Goal: Communication & Community: Answer question/provide support

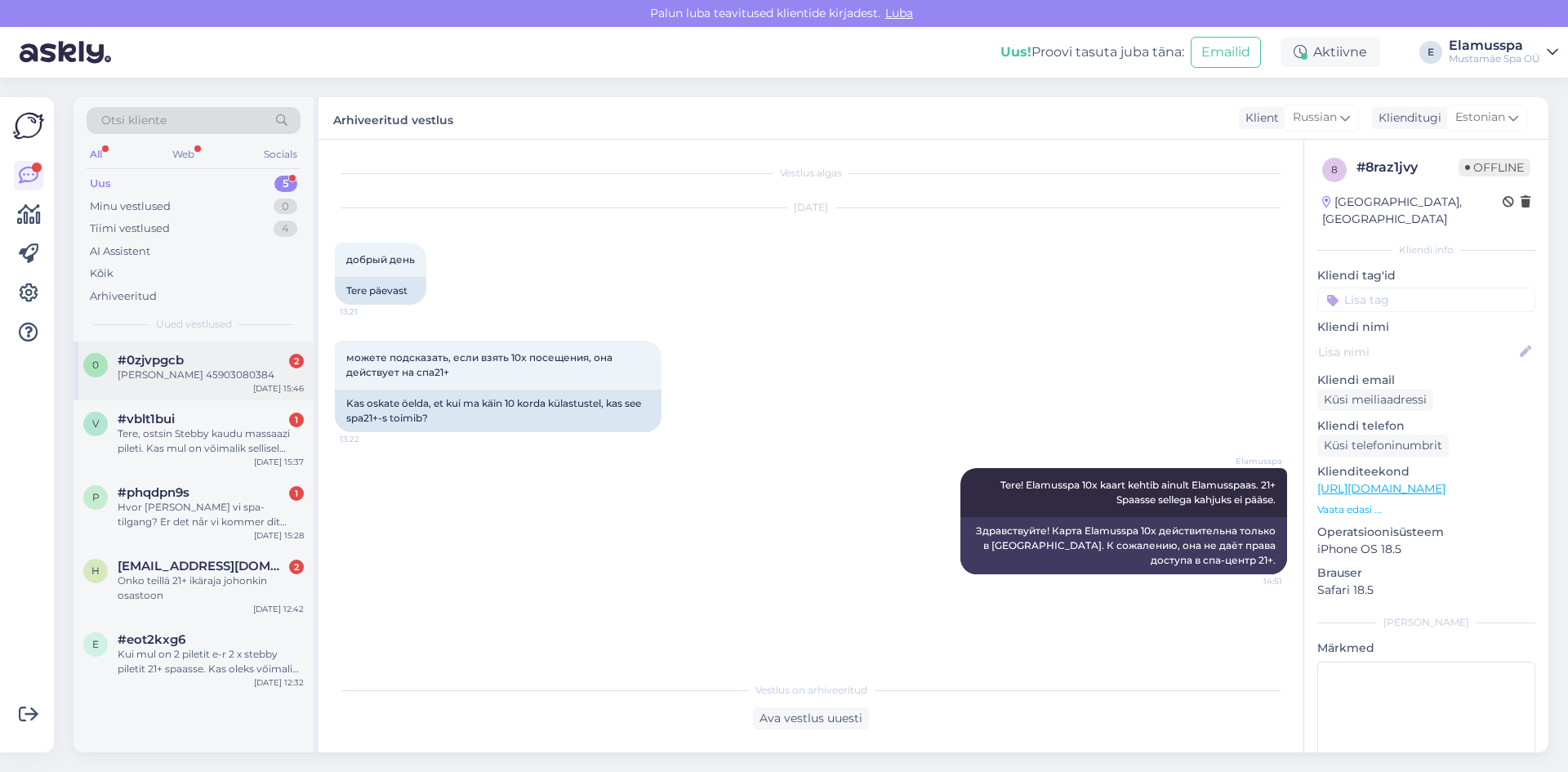
click at [211, 374] on div "[PERSON_NAME] 45903080384" at bounding box center [210, 375] width 186 height 15
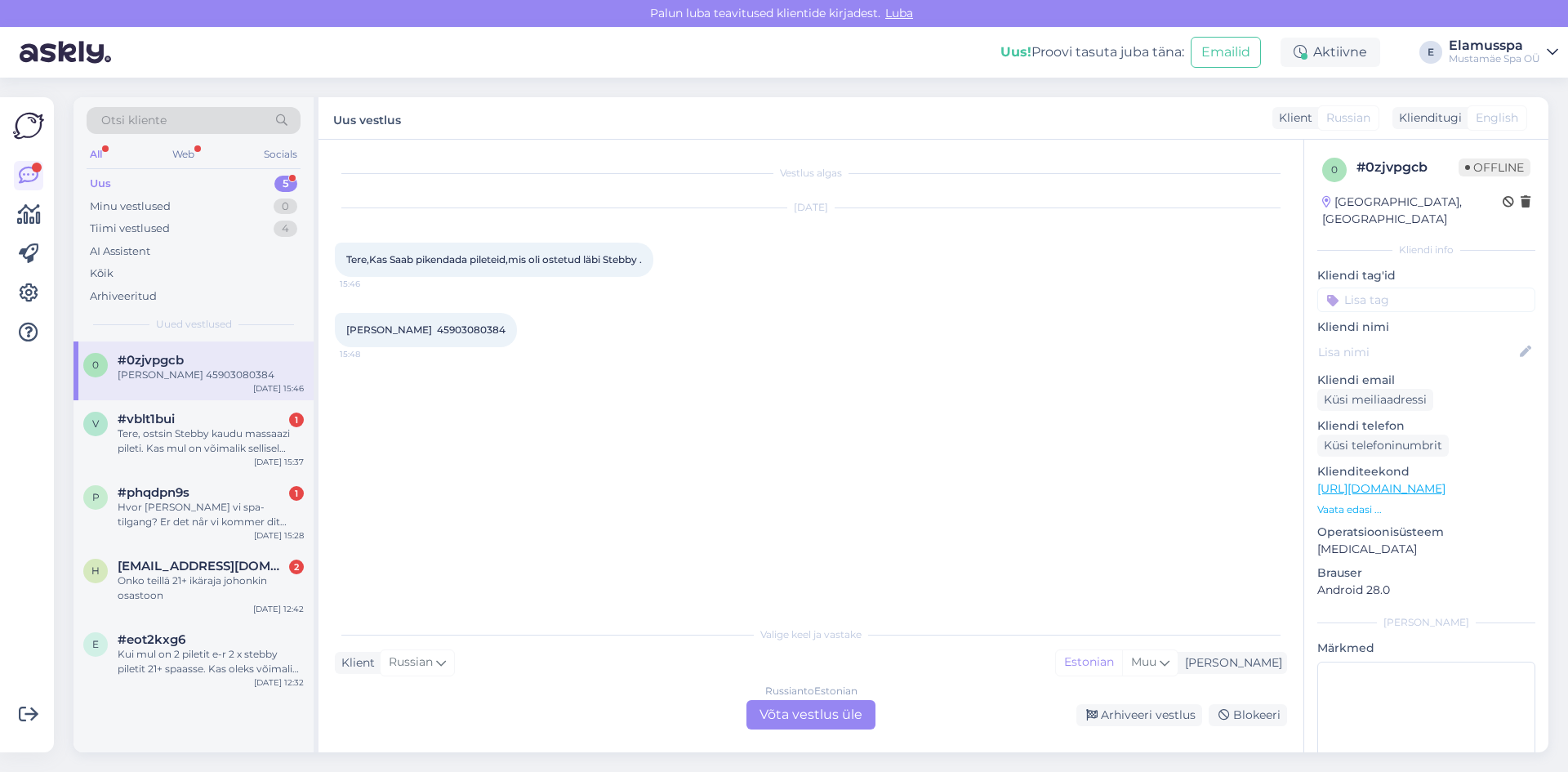
click at [844, 719] on div "Russian to Estonian Võta vestlus üle" at bounding box center [811, 715] width 129 height 30
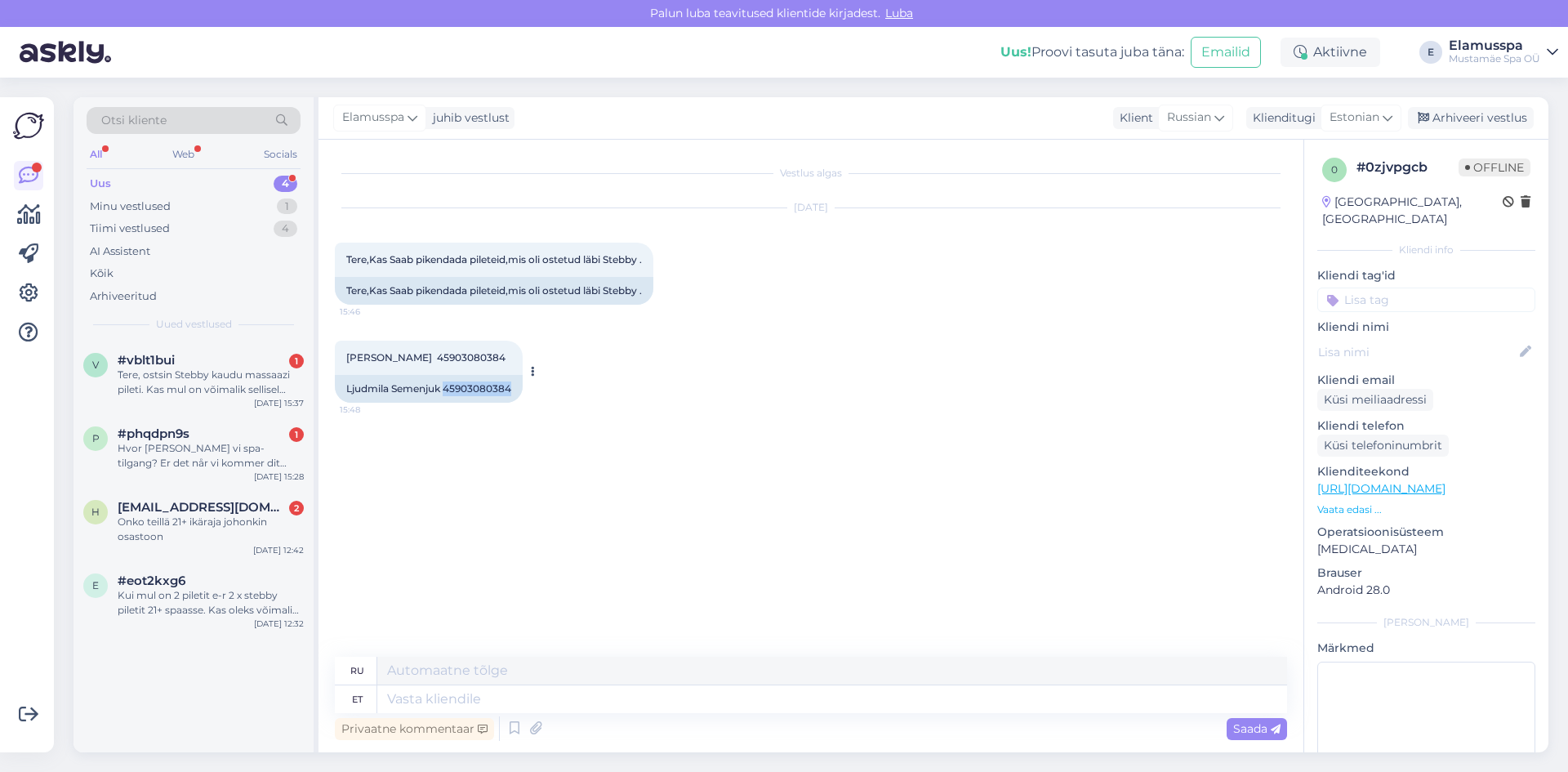
drag, startPoint x: 445, startPoint y: 385, endPoint x: 535, endPoint y: 393, distance: 90.4
click at [523, 393] on div "[PERSON_NAME] 45903080384 15:48 [PERSON_NAME] 45903080384" at bounding box center [428, 372] width 188 height 62
copy div "45903080384"
click at [539, 698] on textarea at bounding box center [832, 699] width 910 height 28
type textarea "Tere!"
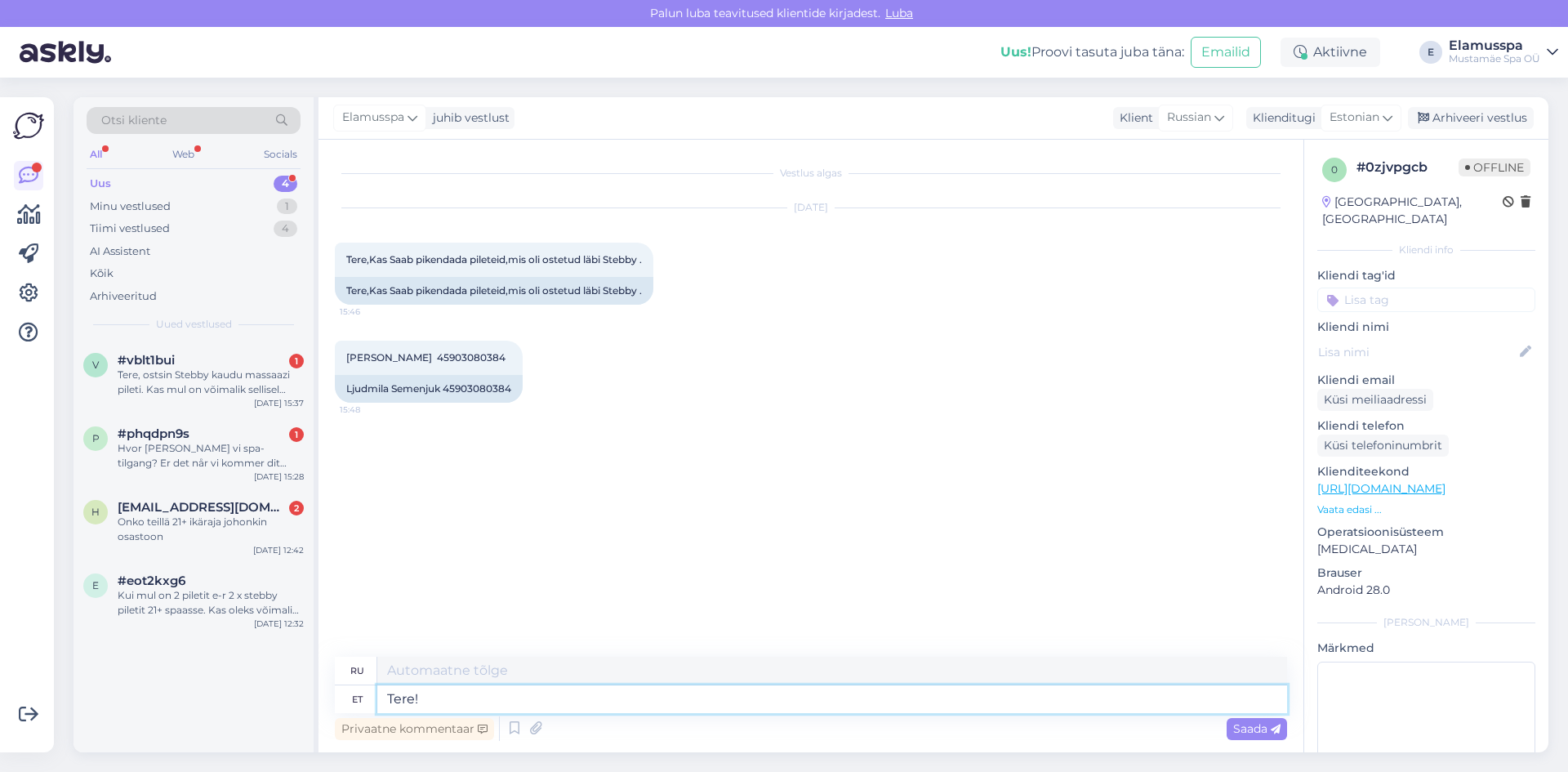
type textarea "Привет!"
type textarea "Tere! Pik"
type textarea "Привет! П"
type textarea "Tere! [GEOGRAPHIC_DATA]"
type textarea "Привет! Мы продлили"
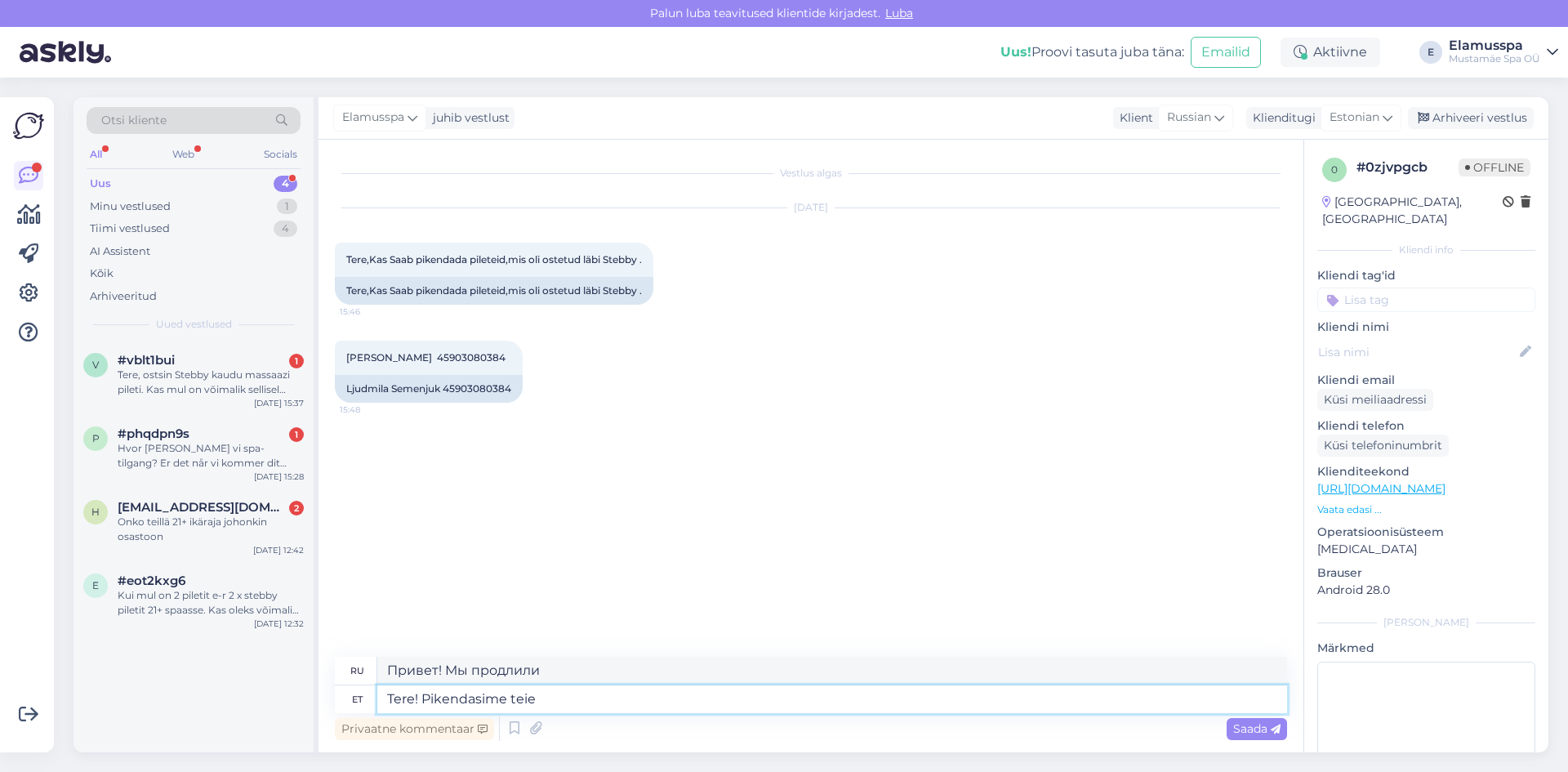
type textarea "Tere! Pikendasime teie"
type textarea "Здравствуйте! Мы продлили ваш"
type textarea "Tere! Pikendasime teie Stebby"
type textarea "Привет! Мы продлили срок действия вашего [PERSON_NAME]."
type textarea "Tere! Pikendasime teie Stebby pileteid 3"
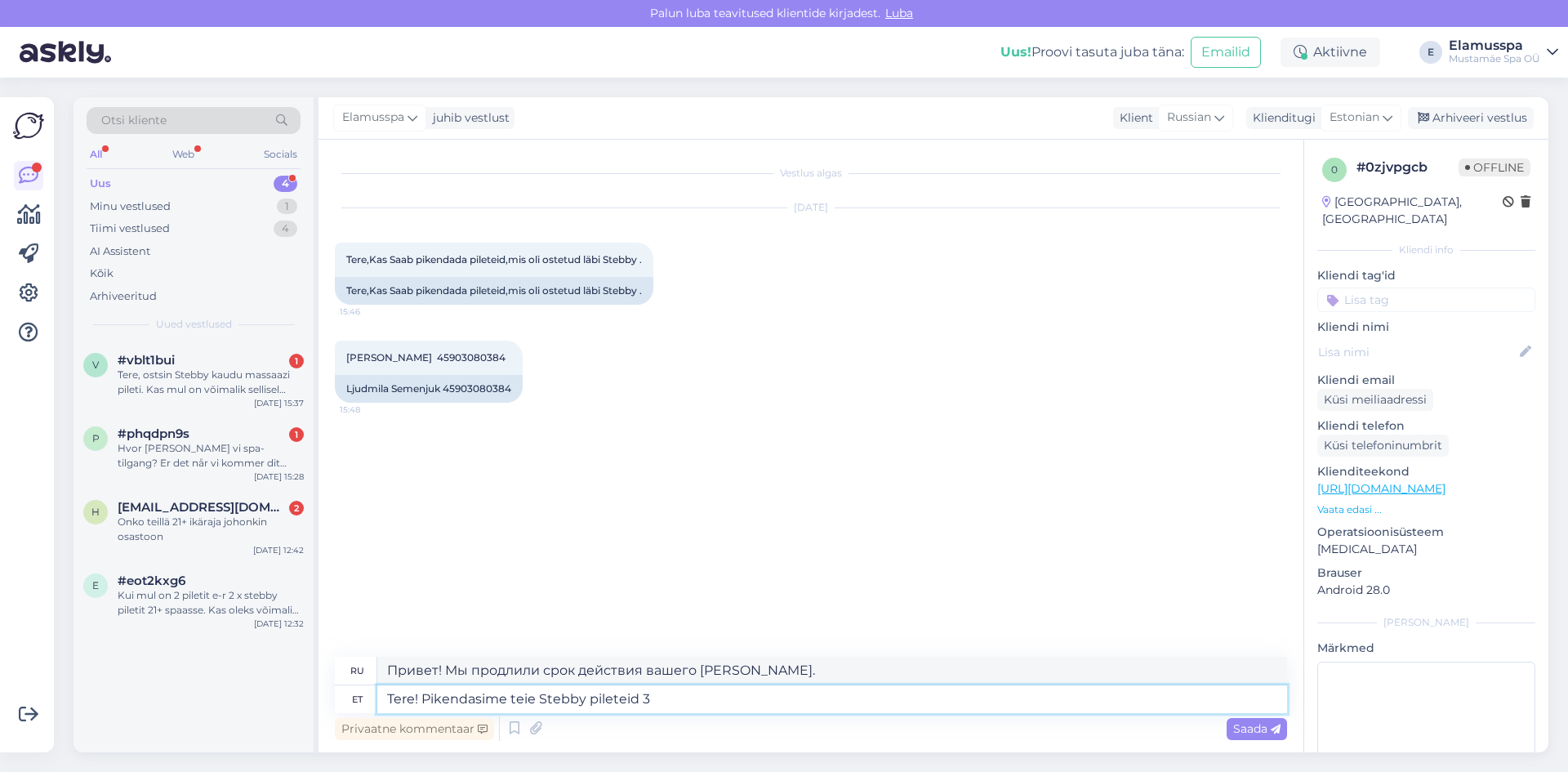
type textarea "Здравствуйте! Мы продлили ваши билеты на Stebby."
type textarea "Tere! Pikendasime teie Stebby pileteid 30 p"
type textarea "Здравствуйте! Мы продлили ваши билеты на Stebby на 30."
type textarea "Tere! Pikendasime teie Stebby pileteid 30 päeva"
type textarea "Здравствуйте! Мы продлили ваши билеты на Stebby на 30 дней."
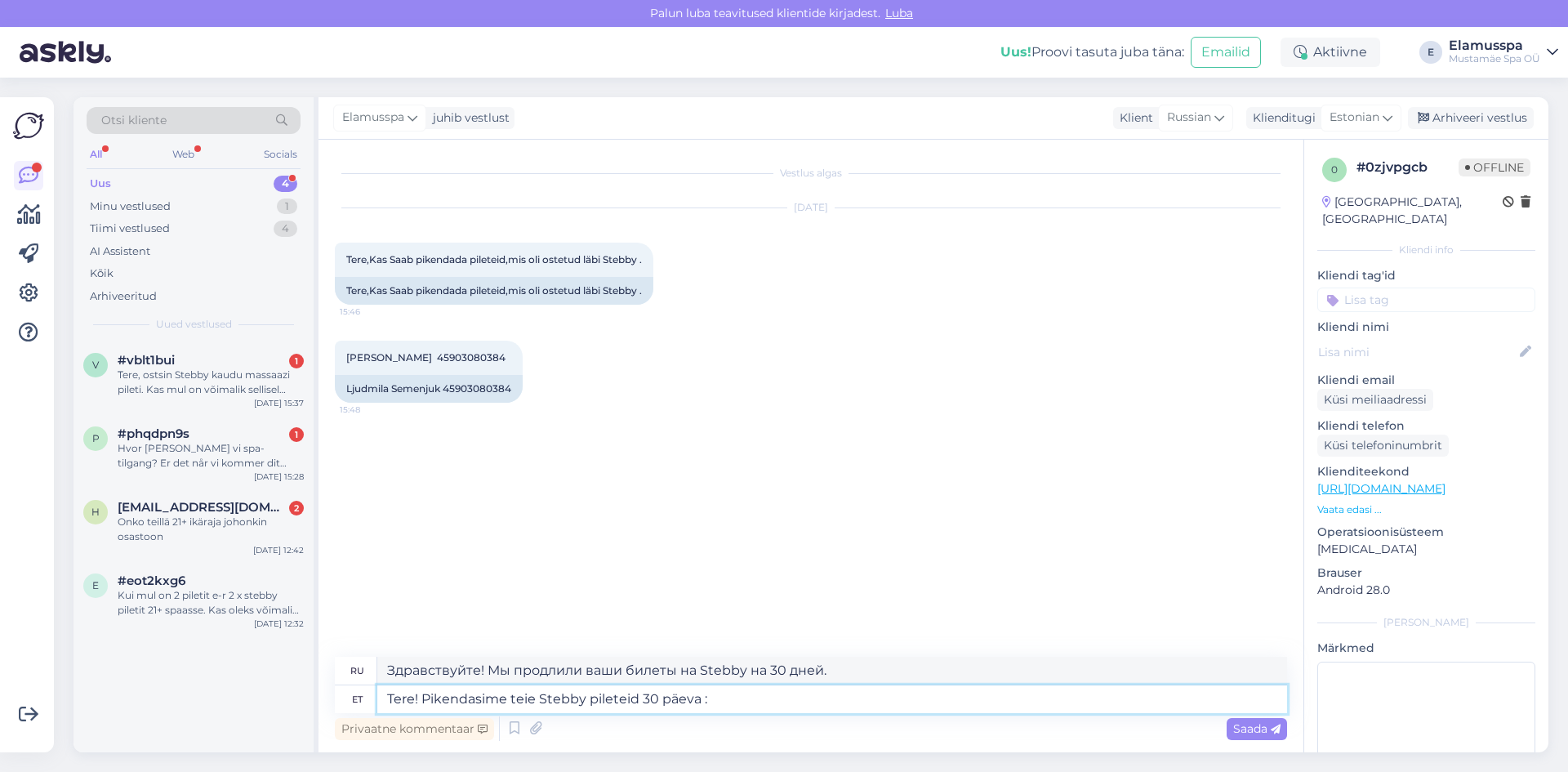
type textarea "Tere! Pikendasime teie Stebby pileteid 30 päeva :)"
type textarea "Привет! Мы продлили ваши билеты на Stebby на 30 дней :)"
type textarea "Tere! Pikendasime teie Stebby pileteid 30 päeva :)"
click at [1268, 724] on span "Saada" at bounding box center [1257, 728] width 48 height 15
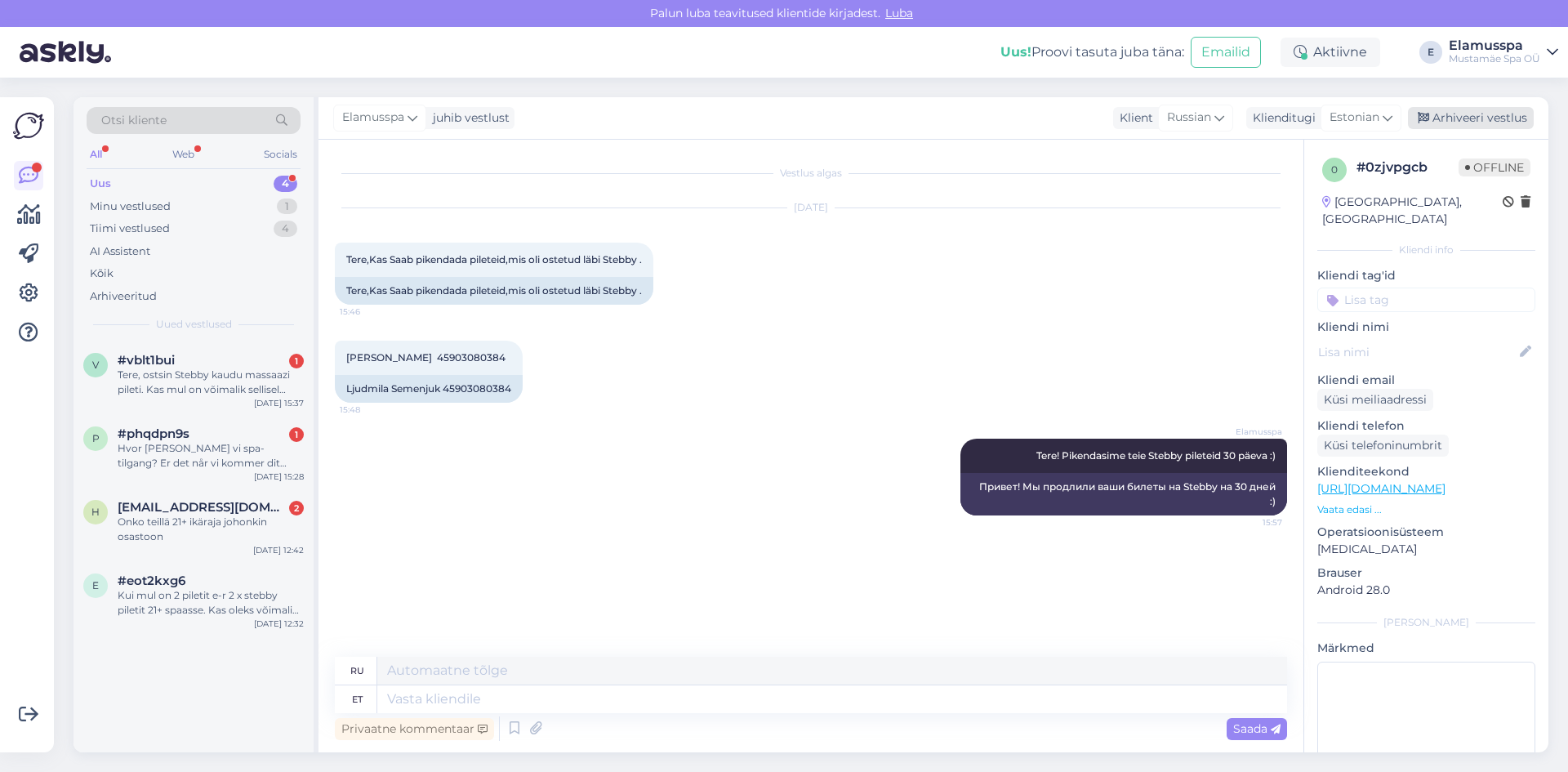
click at [1509, 126] on div "Arhiveeri vestlus" at bounding box center [1470, 118] width 125 height 22
